Goal: Information Seeking & Learning: Learn about a topic

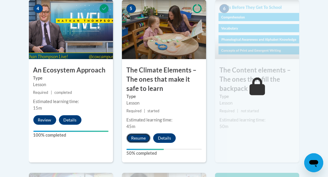
click at [136, 136] on button "Resume" at bounding box center [138, 139] width 24 height 10
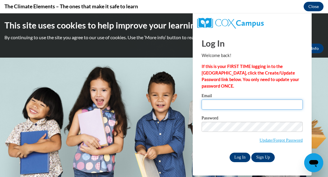
type input "Greeneyes3724@gmail.com"
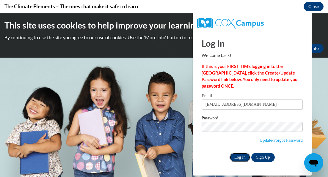
click at [239, 160] on input "Log In" at bounding box center [240, 158] width 21 height 10
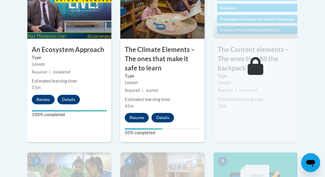
scroll to position [440, 0]
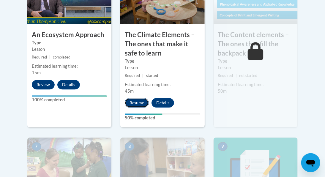
click at [133, 103] on button "Resume" at bounding box center [137, 103] width 24 height 10
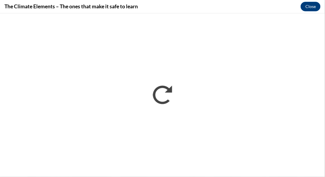
scroll to position [0, 0]
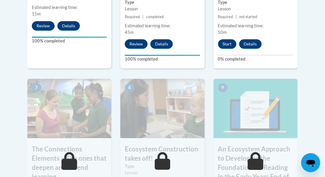
scroll to position [499, 0]
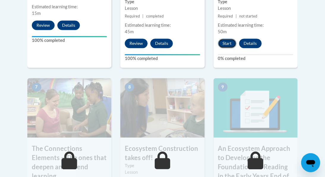
click at [221, 43] on button "Start" at bounding box center [227, 44] width 18 height 10
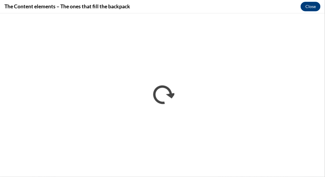
scroll to position [0, 0]
